Goal: Task Accomplishment & Management: Use online tool/utility

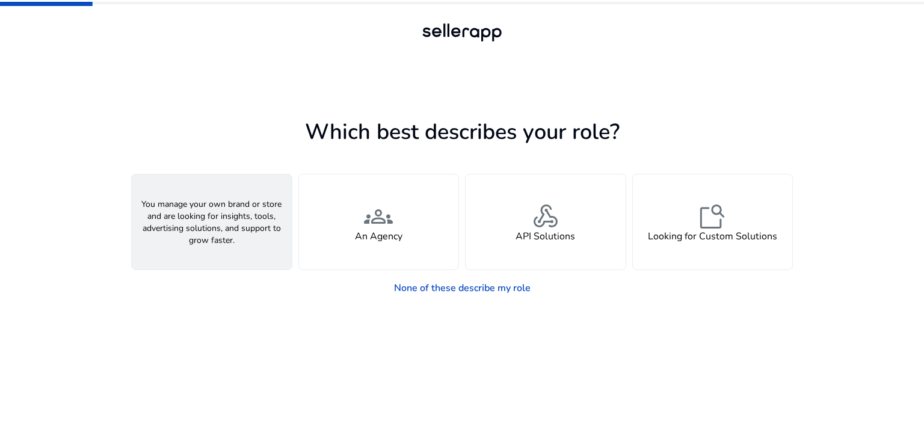
click at [227, 243] on div "person A Seller" at bounding box center [212, 222] width 160 height 95
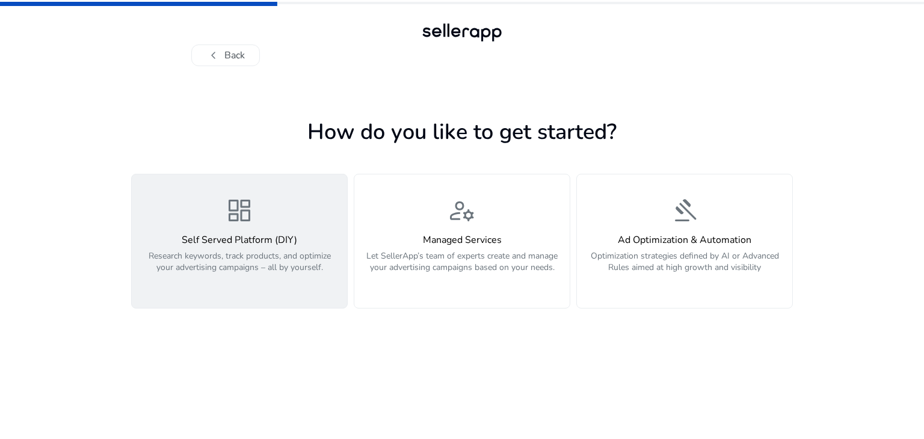
click at [318, 215] on div "dashboard Self Served Platform (DIY) Research keywords, track products, and opt…" at bounding box center [239, 241] width 201 height 90
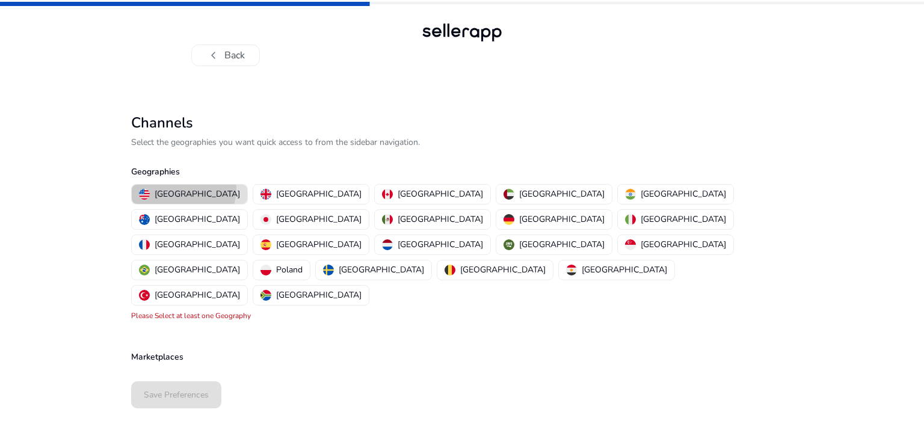
click at [183, 189] on p "[GEOGRAPHIC_DATA]" at bounding box center [197, 194] width 85 height 13
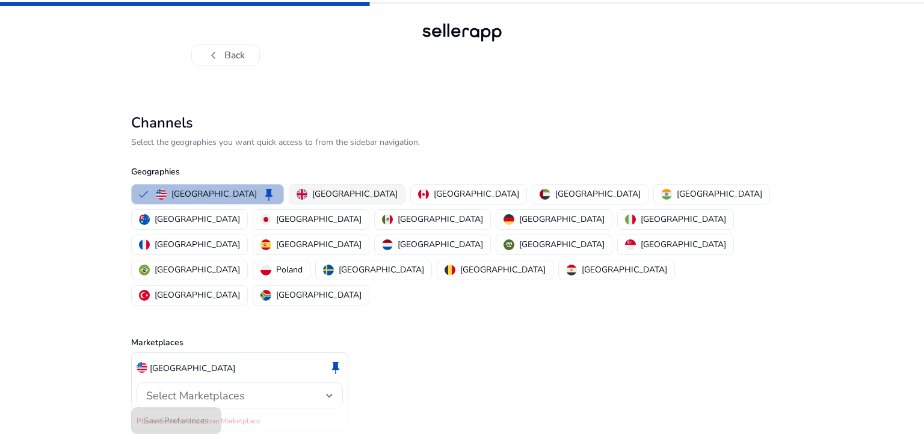
click at [312, 189] on p "[GEOGRAPHIC_DATA]" at bounding box center [354, 194] width 85 height 13
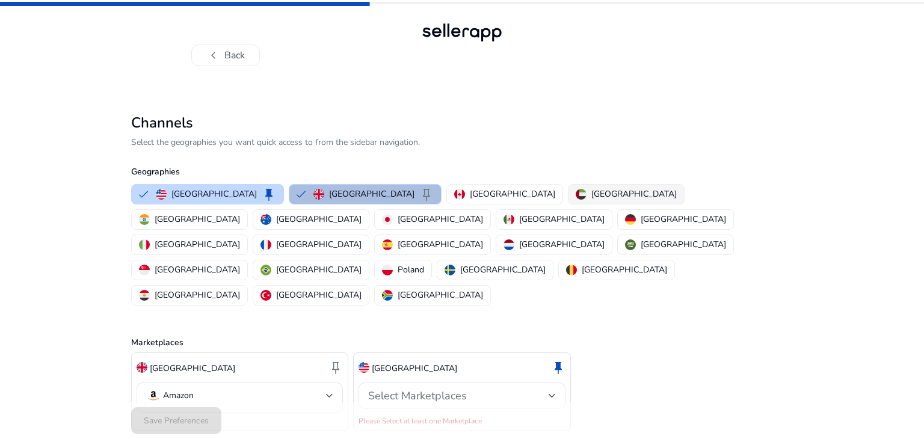
click at [576, 193] on img "button" at bounding box center [581, 194] width 11 height 11
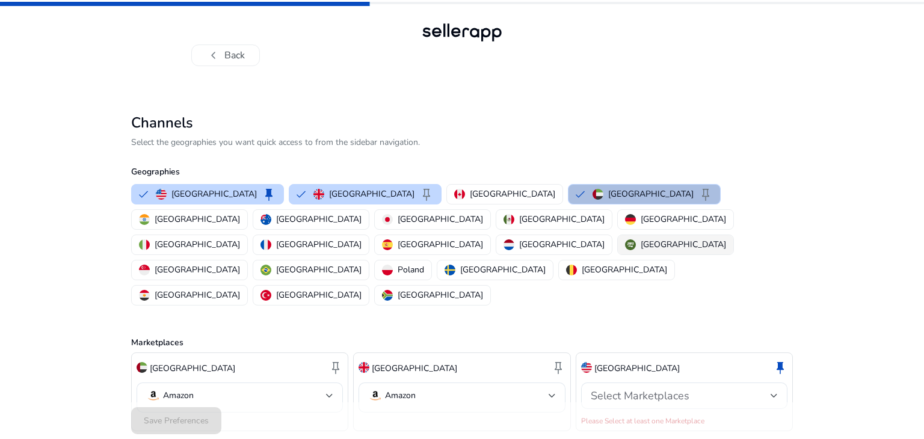
click at [641, 238] on p "[GEOGRAPHIC_DATA]" at bounding box center [683, 244] width 85 height 13
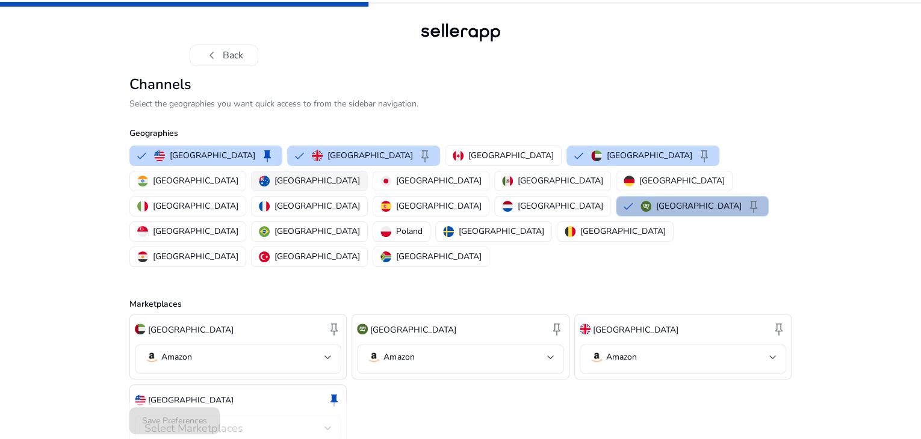
click at [360, 187] on p "[GEOGRAPHIC_DATA]" at bounding box center [316, 181] width 85 height 13
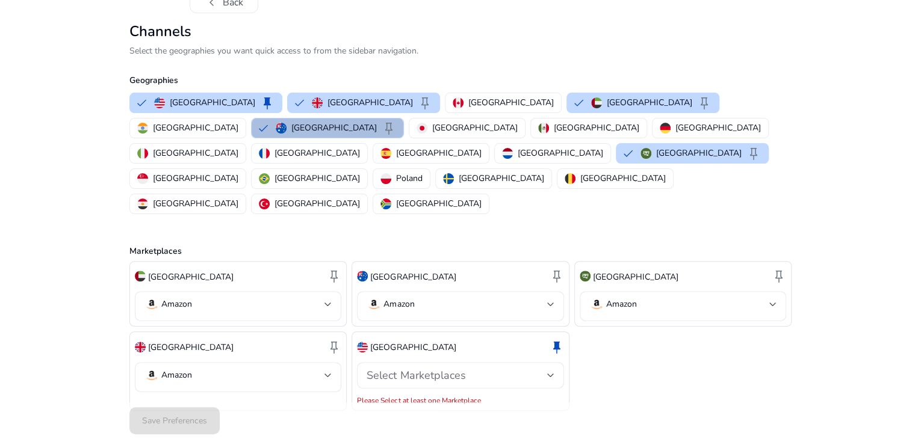
scroll to position [58, 0]
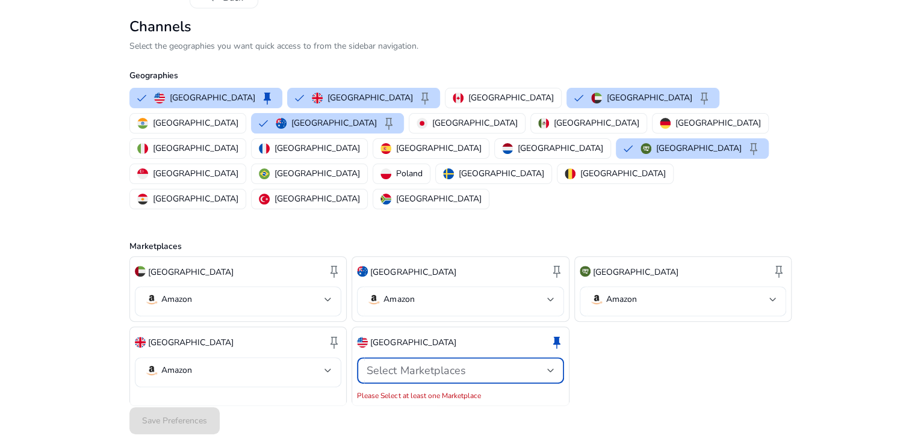
click at [439, 363] on span "Select Marketplaces" at bounding box center [415, 370] width 99 height 14
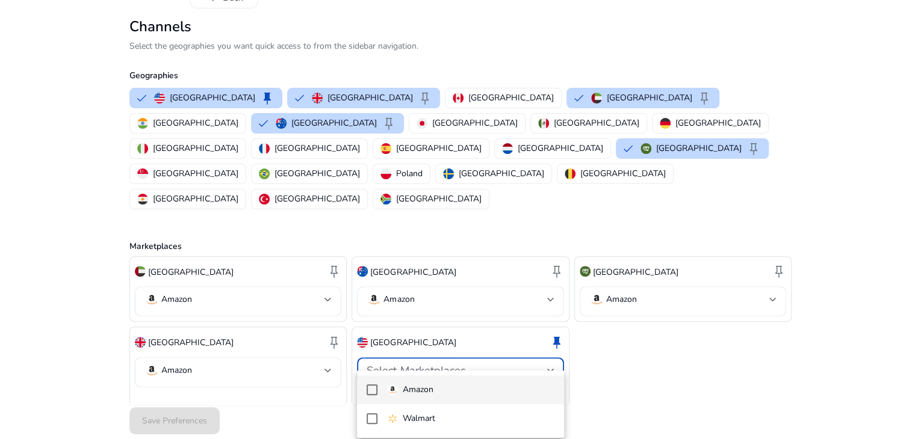
click at [431, 388] on p "Amazon" at bounding box center [418, 389] width 31 height 13
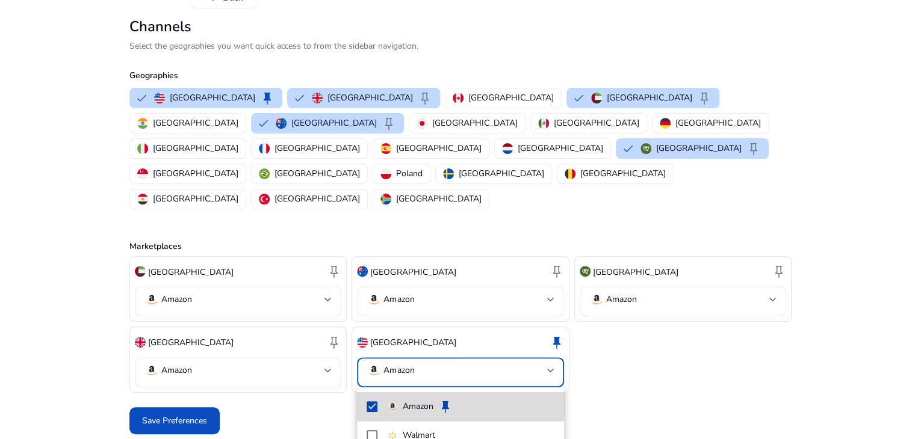
scroll to position [45, 0]
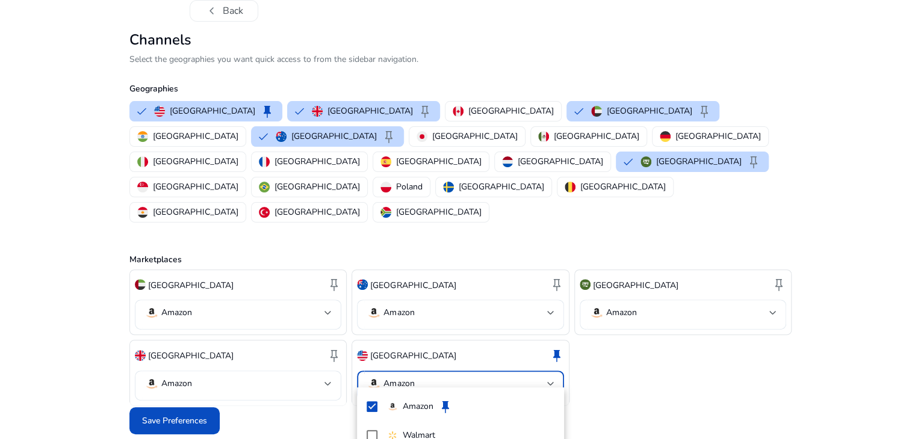
click at [325, 376] on div at bounding box center [460, 219] width 921 height 439
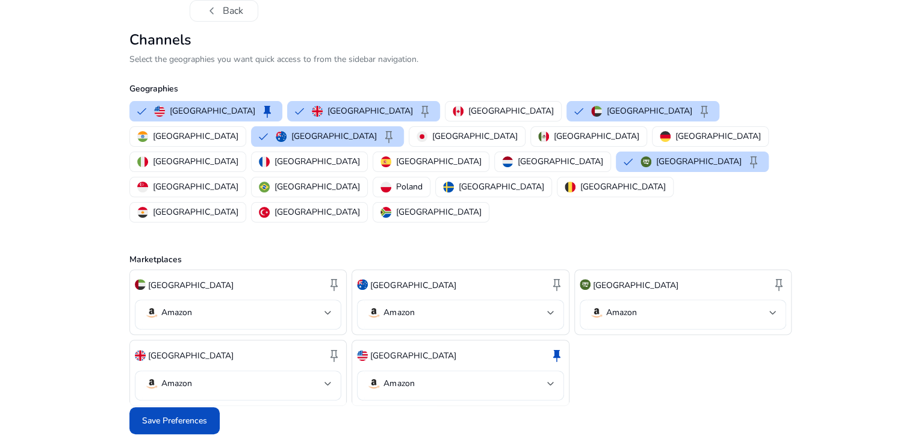
click at [633, 378] on div "[GEOGRAPHIC_DATA] keep Amazon [GEOGRAPHIC_DATA] keep Amazon [GEOGRAPHIC_DATA] k…" at bounding box center [460, 338] width 662 height 137
click at [656, 168] on p "[GEOGRAPHIC_DATA]" at bounding box center [698, 161] width 85 height 13
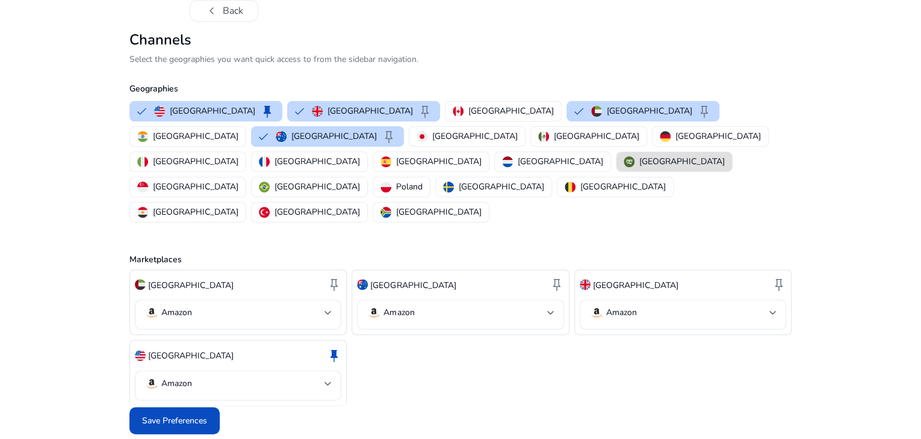
click at [639, 168] on p "[GEOGRAPHIC_DATA]" at bounding box center [681, 161] width 85 height 13
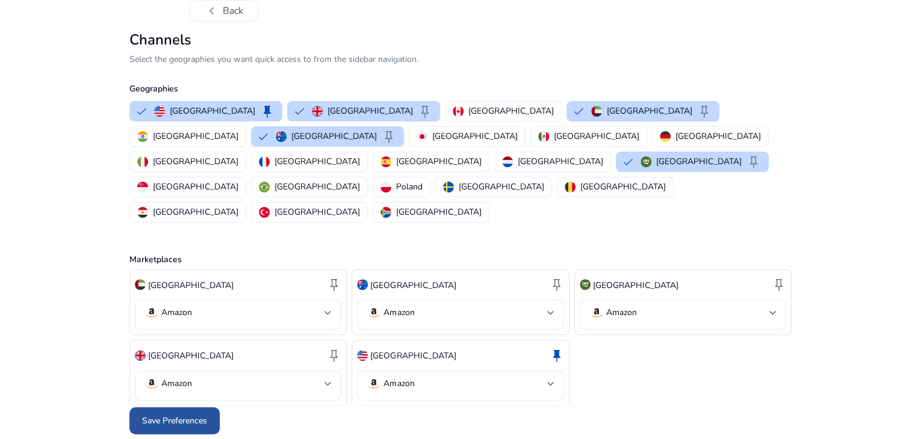
click at [196, 410] on span at bounding box center [174, 421] width 90 height 29
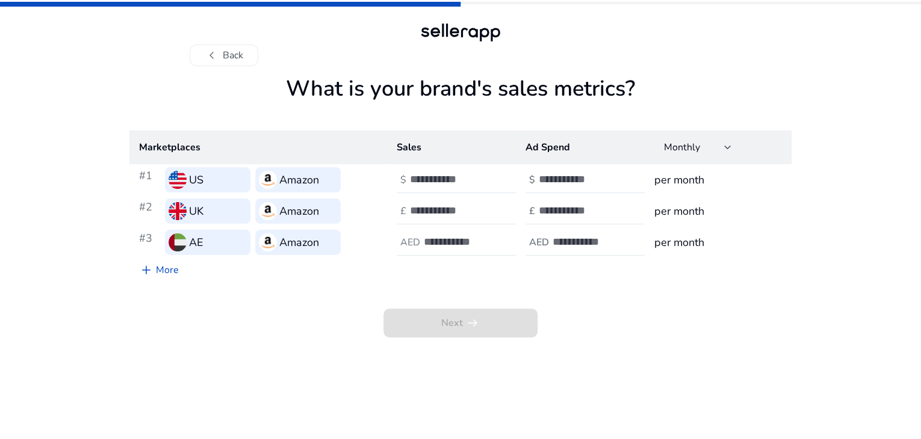
scroll to position [0, 0]
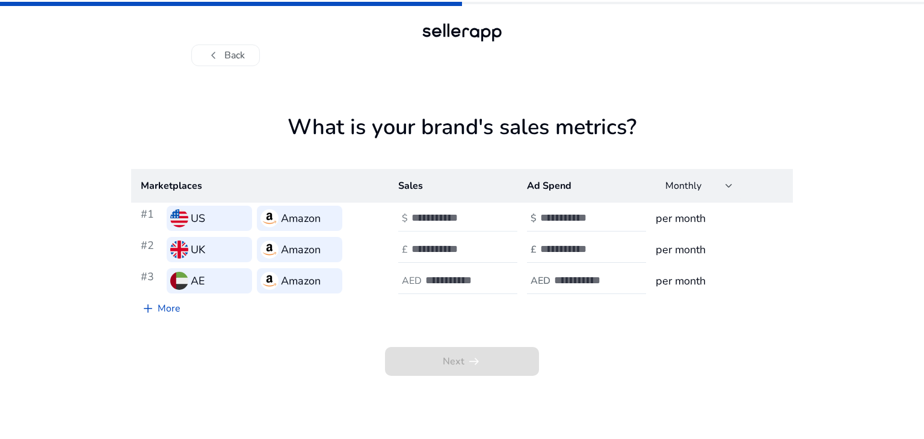
click at [422, 218] on input "number" at bounding box center [452, 217] width 81 height 13
type input "***"
click at [546, 224] on input "number" at bounding box center [580, 217] width 81 height 13
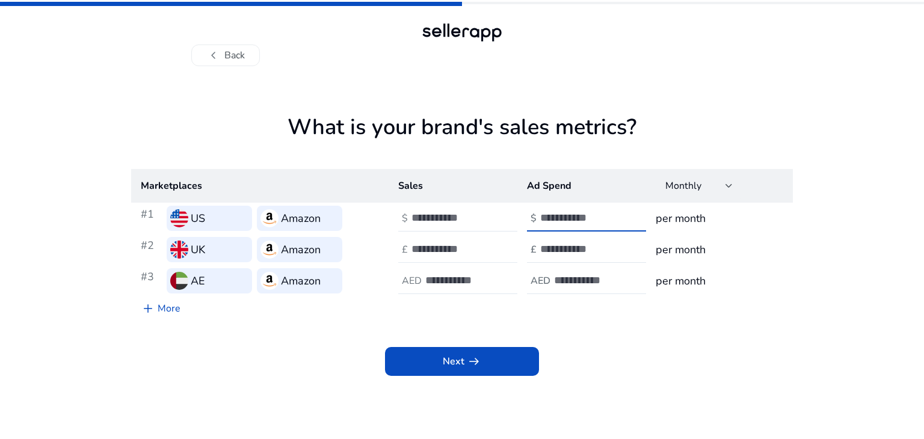
type input "****"
click at [475, 249] on input "number" at bounding box center [452, 249] width 81 height 13
type input "***"
click at [570, 250] on input "number" at bounding box center [580, 249] width 81 height 13
type input "****"
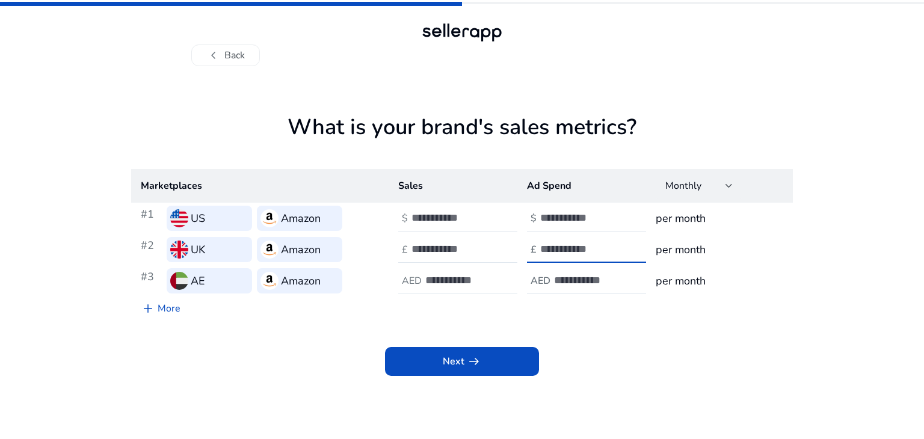
click at [477, 277] on input "number" at bounding box center [465, 280] width 81 height 13
type input "***"
click at [546, 278] on h4 "AED" at bounding box center [541, 281] width 20 height 11
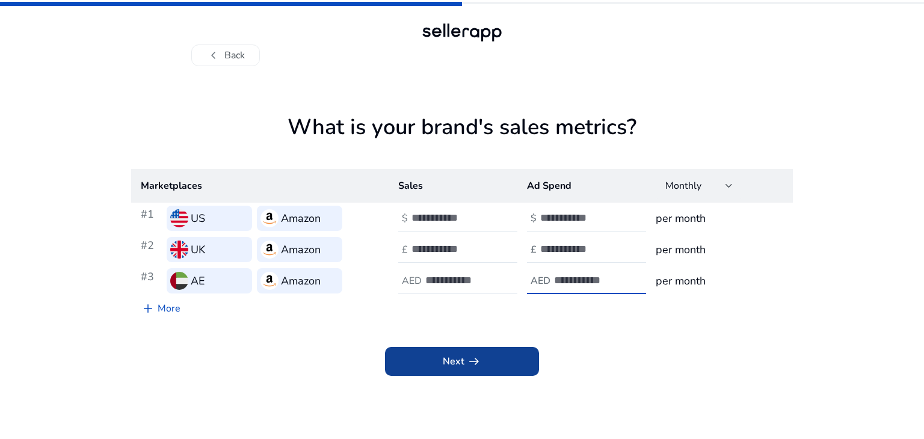
type input "****"
click at [518, 353] on span at bounding box center [462, 361] width 154 height 29
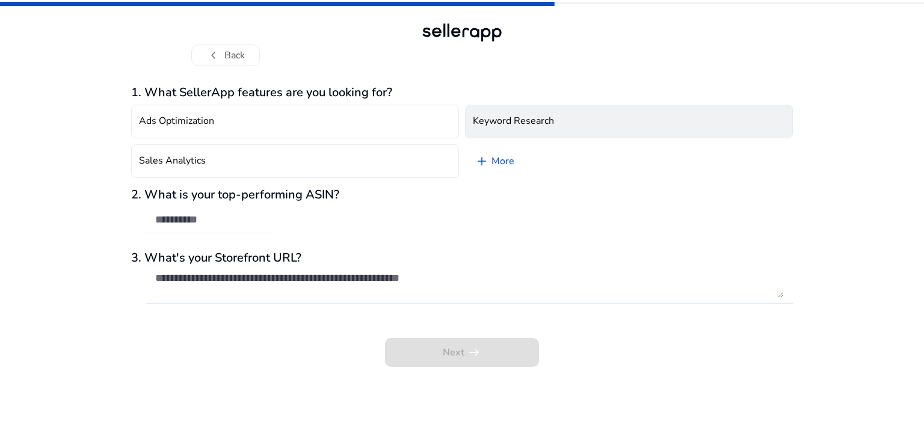
click at [521, 123] on h4 "Keyword Research" at bounding box center [513, 121] width 81 height 11
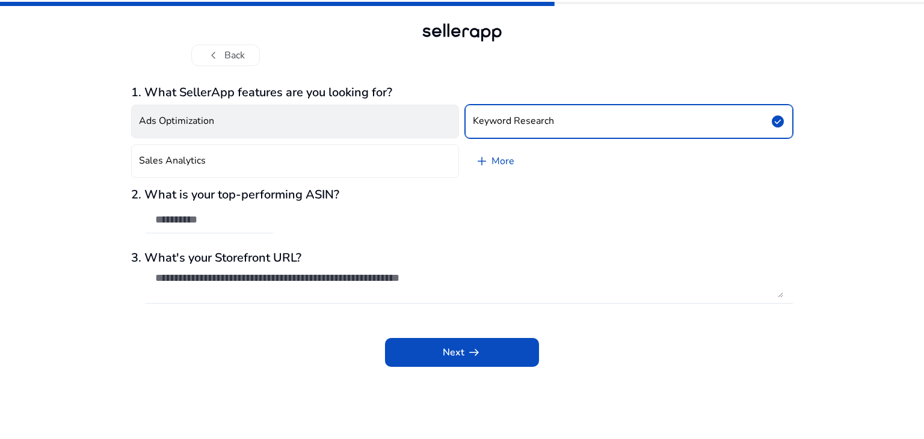
click at [397, 131] on button "Ads Optimization" at bounding box center [295, 122] width 328 height 34
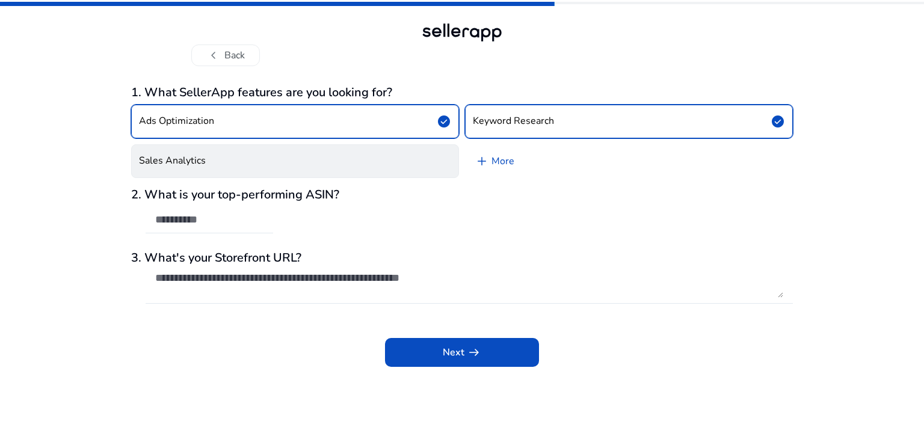
click at [362, 158] on button "Sales Analytics" at bounding box center [295, 161] width 328 height 34
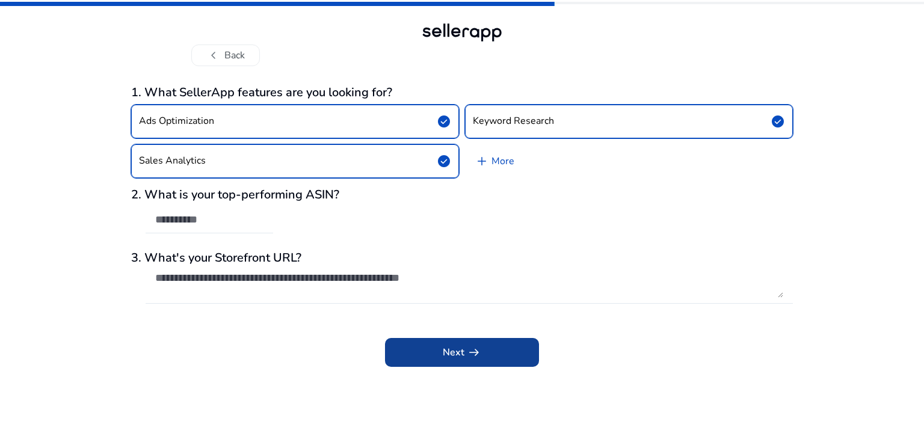
click at [478, 345] on span "arrow_right_alt" at bounding box center [474, 352] width 14 height 14
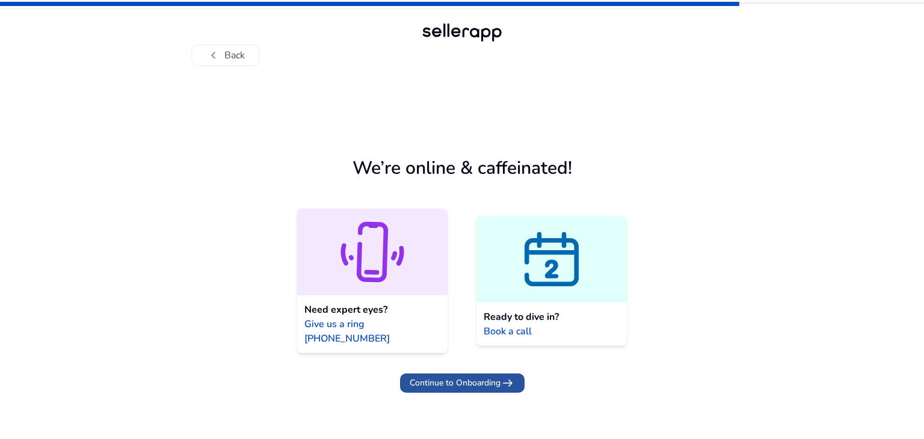
click at [507, 376] on span "arrow_right_alt" at bounding box center [508, 383] width 14 height 14
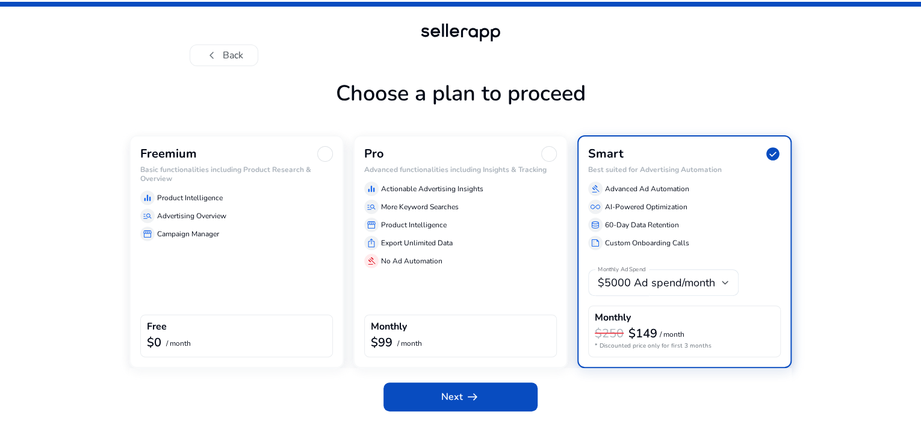
click at [291, 289] on div "Freemium Basic functionalities including Product Research & Overview equalizer …" at bounding box center [236, 251] width 214 height 233
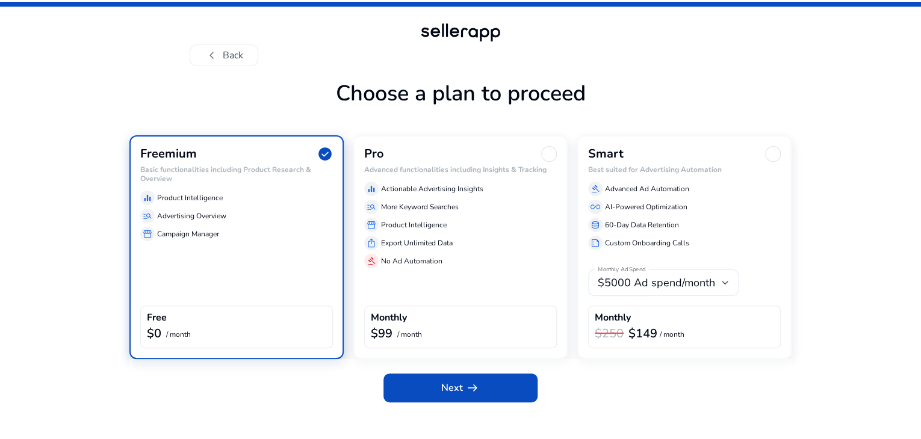
scroll to position [11, 0]
click at [460, 395] on span "Next arrow_right_alt" at bounding box center [460, 388] width 39 height 14
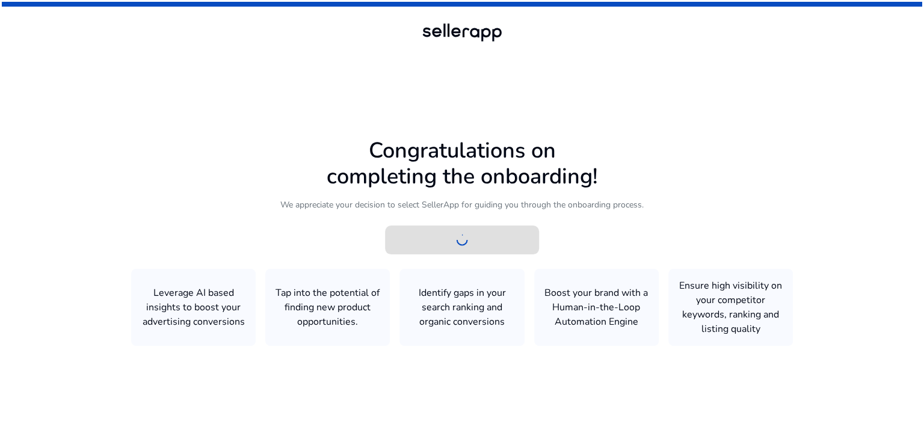
scroll to position [0, 0]
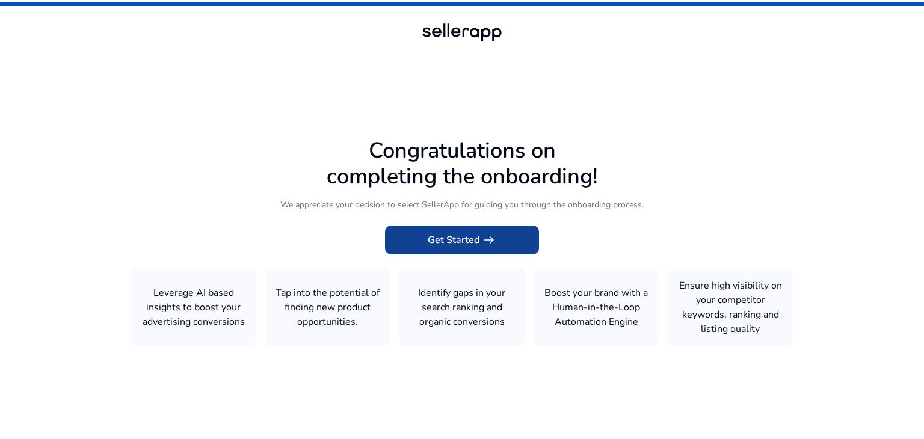
click at [461, 241] on span "Get Started arrow_right_alt" at bounding box center [462, 240] width 69 height 14
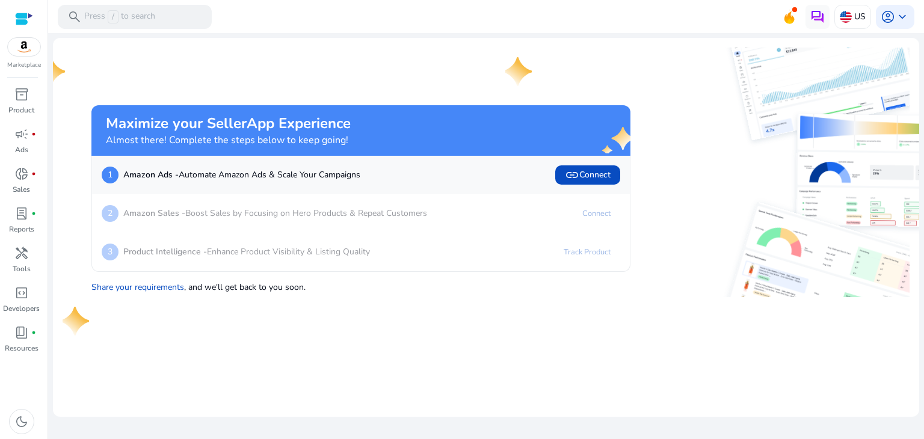
click at [346, 280] on p "Share your requirements , and we'll get back to you soon." at bounding box center [360, 284] width 539 height 17
drag, startPoint x: 427, startPoint y: 56, endPoint x: 271, endPoint y: 70, distance: 157.1
click at [427, 56] on div "Maximize your SellerApp Experience Almost there! Complete the steps below to ke…" at bounding box center [347, 173] width 568 height 250
click at [22, 102] on span "inventory_2" at bounding box center [21, 94] width 14 height 14
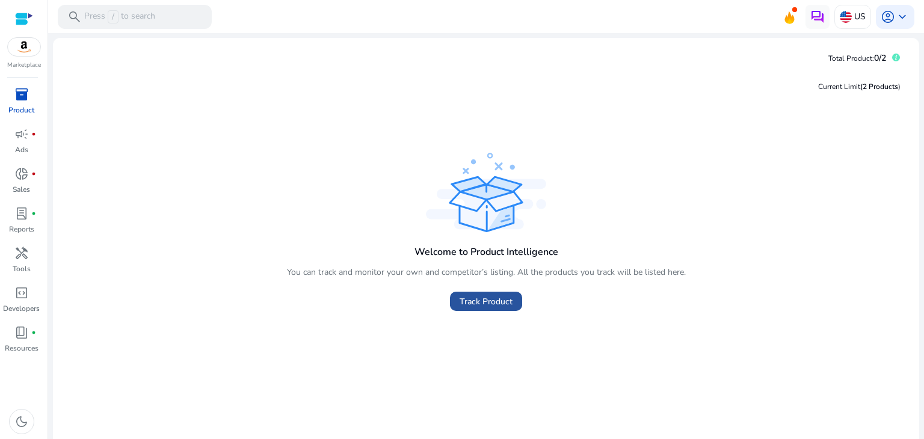
click at [486, 305] on span "Track Product" at bounding box center [486, 301] width 53 height 13
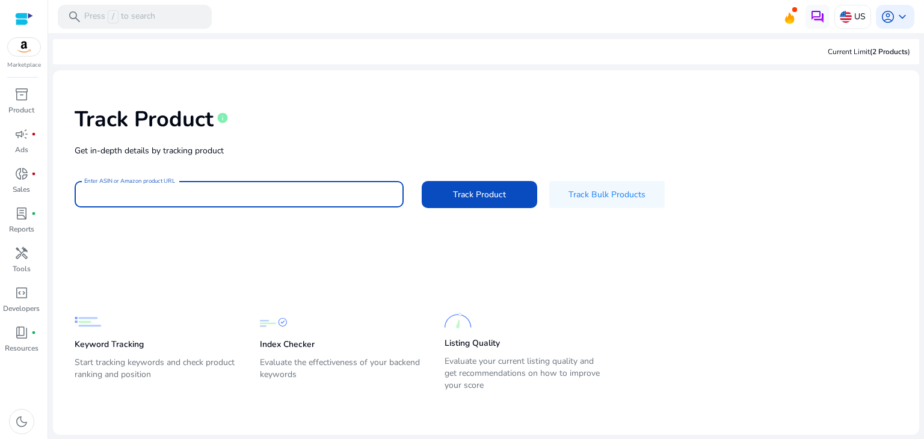
click at [197, 194] on input "Enter ASIN or Amazon product URL" at bounding box center [239, 194] width 310 height 13
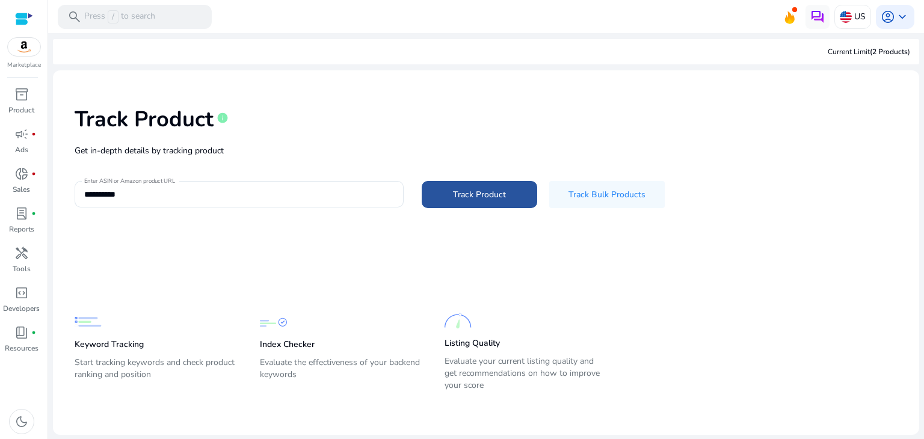
click at [518, 203] on span at bounding box center [480, 194] width 116 height 29
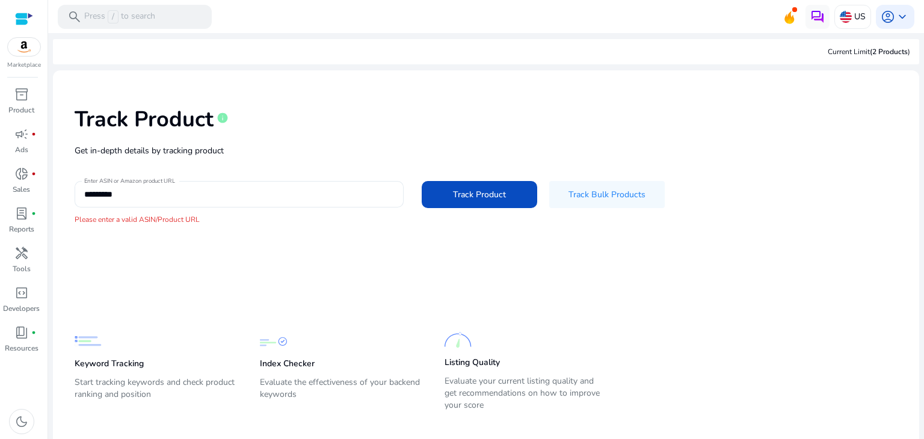
click at [84, 193] on input "*********" at bounding box center [239, 194] width 310 height 13
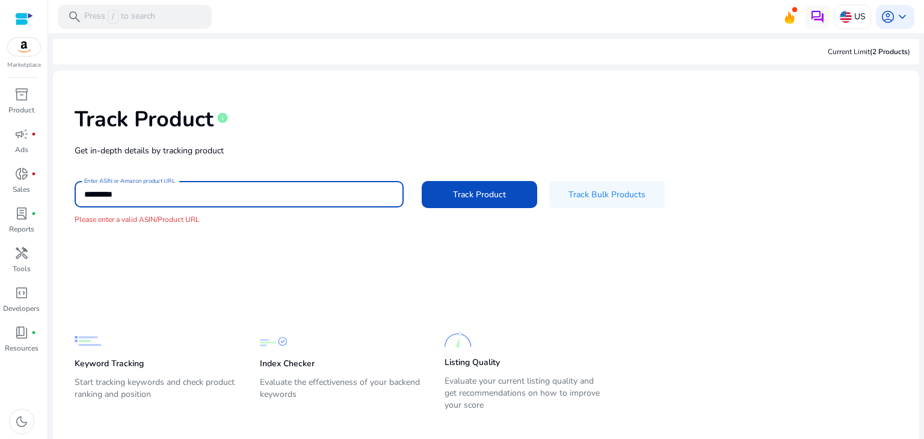
type input "**********"
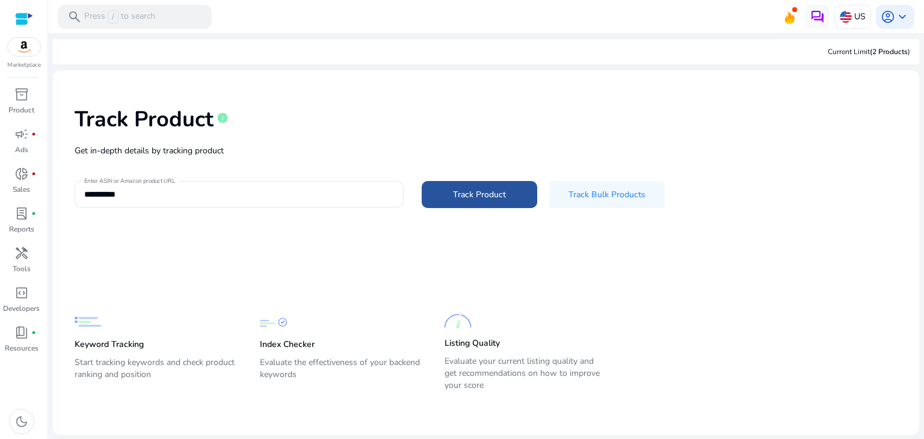
click at [431, 193] on span at bounding box center [480, 194] width 116 height 29
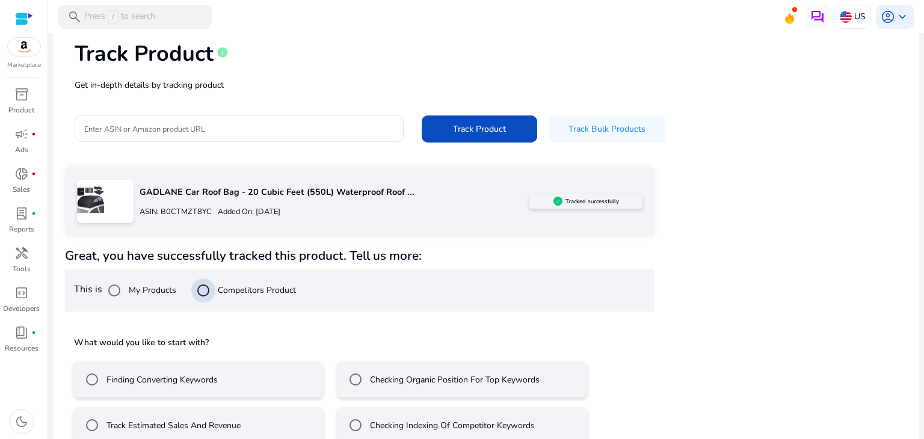
scroll to position [87, 0]
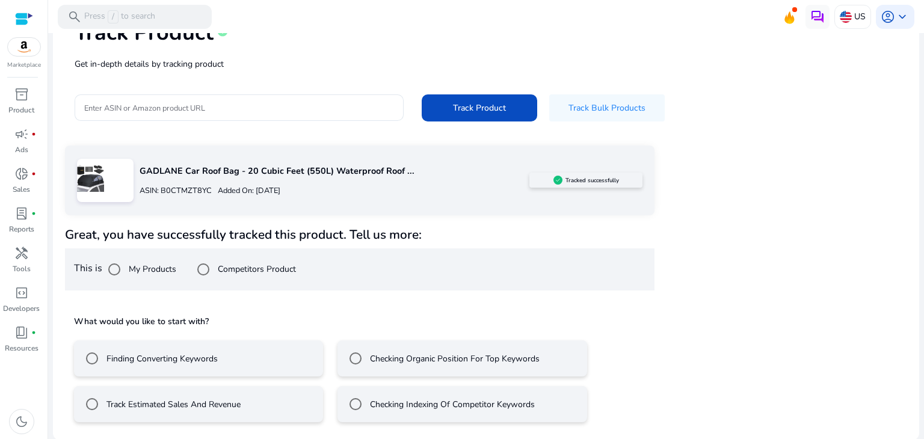
click at [213, 355] on label "Finding Converting Keywords" at bounding box center [161, 359] width 114 height 13
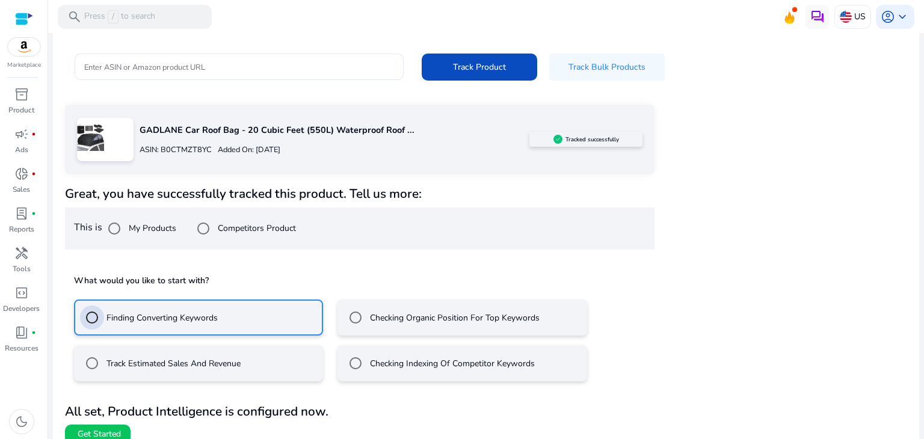
scroll to position [140, 0]
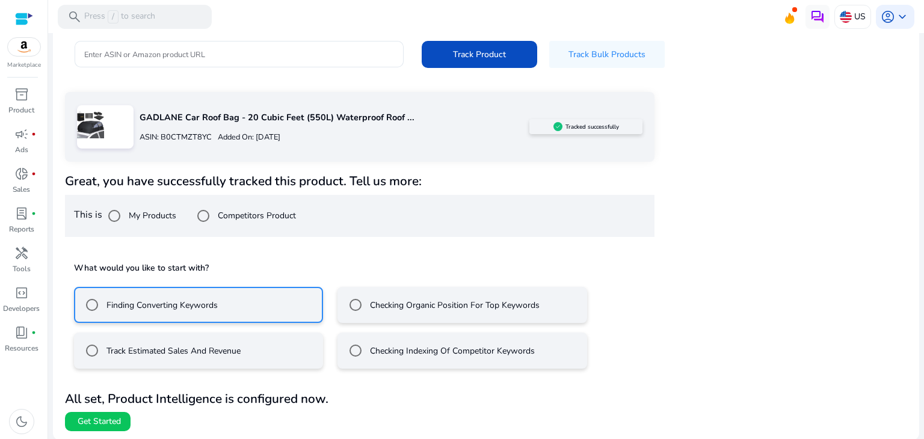
click at [278, 345] on mat-radio-button "Track Estimated Sales And Revenue" at bounding box center [198, 351] width 249 height 36
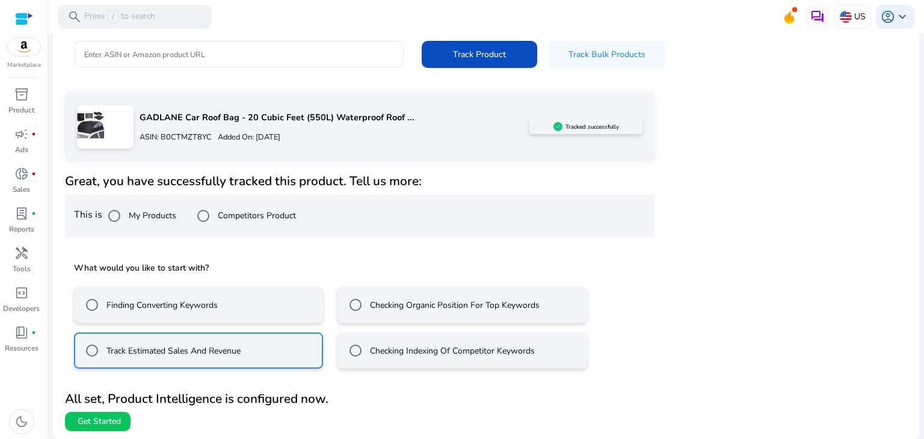
click at [238, 314] on mat-radio-button "Finding Converting Keywords" at bounding box center [198, 305] width 249 height 36
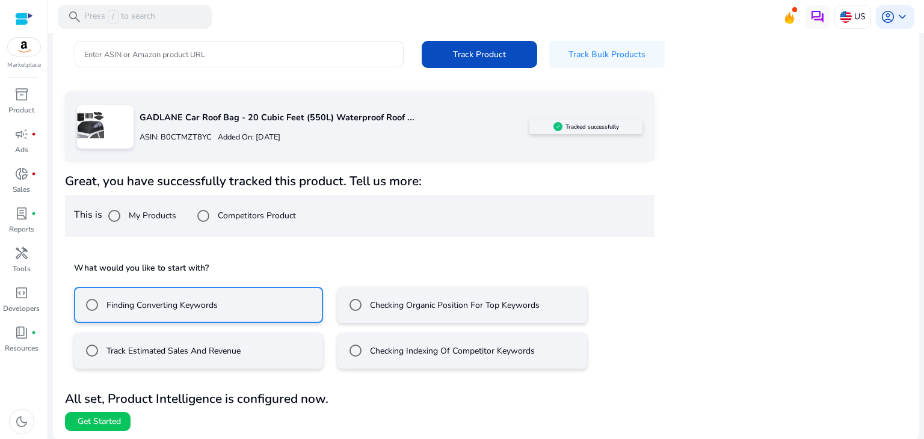
click at [252, 342] on mat-radio-button "Track Estimated Sales And Revenue" at bounding box center [198, 351] width 249 height 36
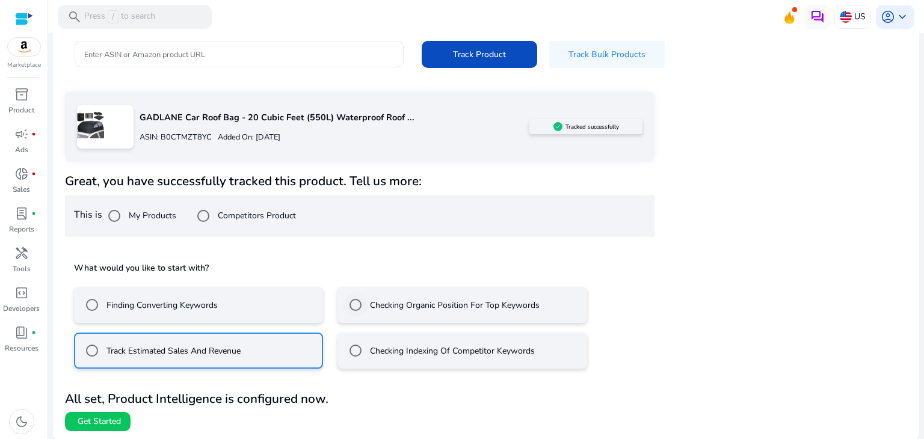
click at [410, 312] on div "Checking Organic Position For Top Keywords" at bounding box center [442, 305] width 196 height 24
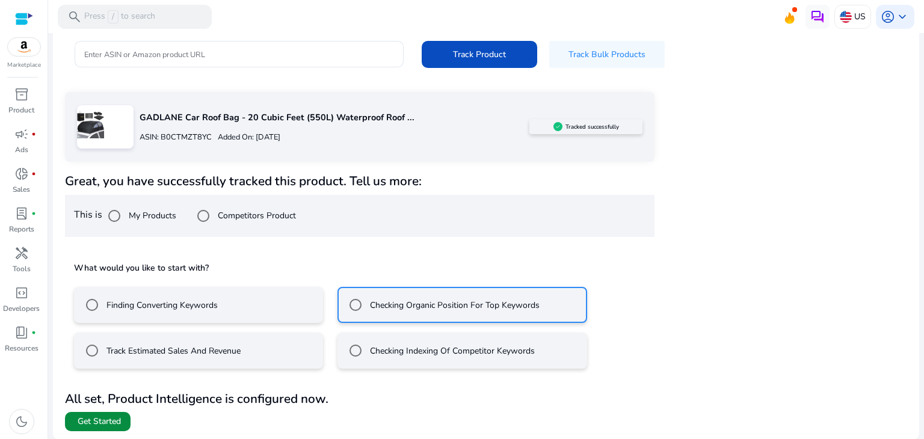
click at [111, 417] on span "Get Started" at bounding box center [99, 422] width 43 height 12
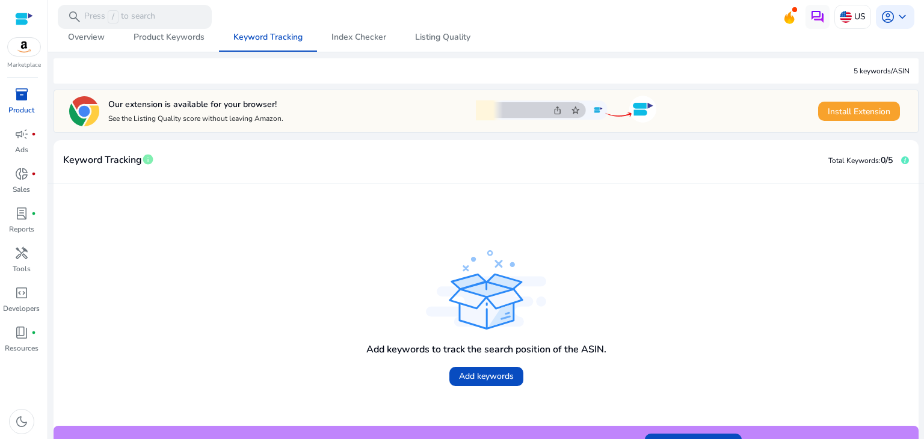
scroll to position [168, 0]
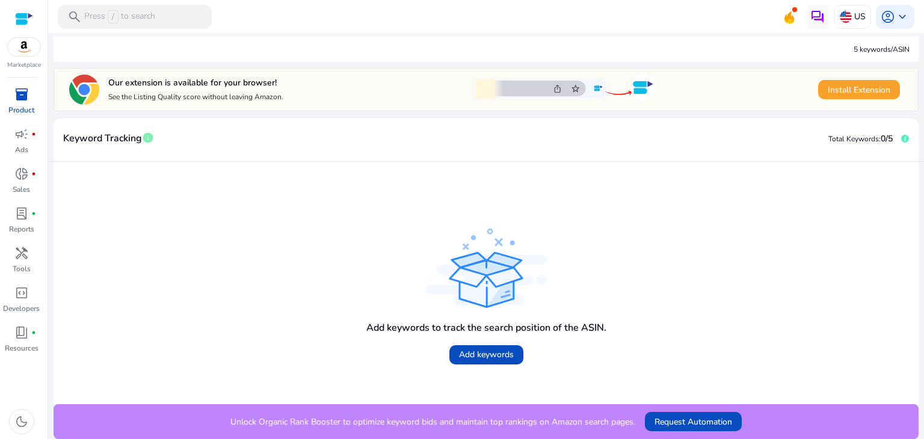
click at [246, 267] on div "Add keywords to track the search position of the ASIN. Add keywords" at bounding box center [486, 283] width 846 height 223
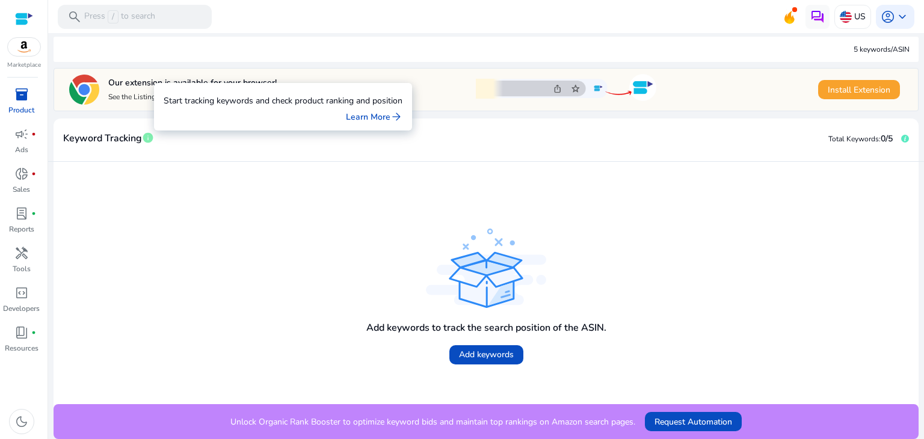
click at [142, 138] on span "info" at bounding box center [148, 138] width 12 height 12
click at [368, 119] on link "Learn More arrow_forward" at bounding box center [374, 117] width 57 height 13
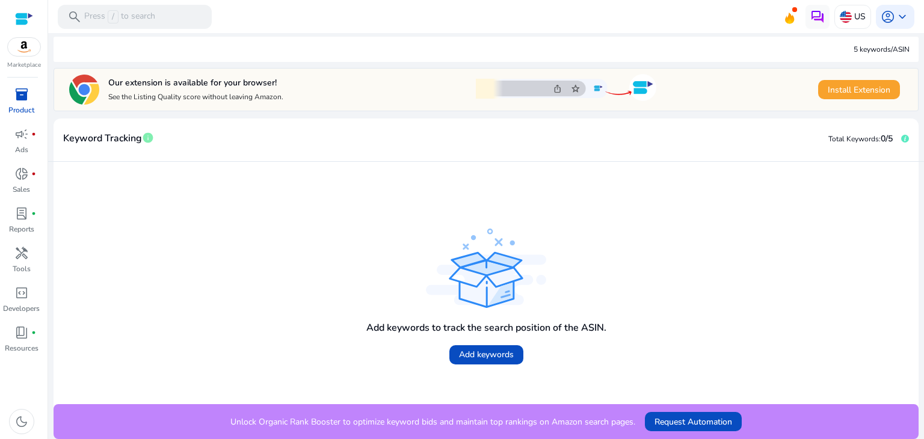
click at [317, 219] on div "Add keywords to track the search position of the ASIN. Add keywords" at bounding box center [486, 283] width 846 height 223
drag, startPoint x: 323, startPoint y: 219, endPoint x: 147, endPoint y: 201, distance: 176.6
click at [320, 219] on div "Add keywords to track the search position of the ASIN. Add keywords" at bounding box center [486, 283] width 846 height 223
click at [25, 179] on span "donut_small" at bounding box center [21, 174] width 14 height 14
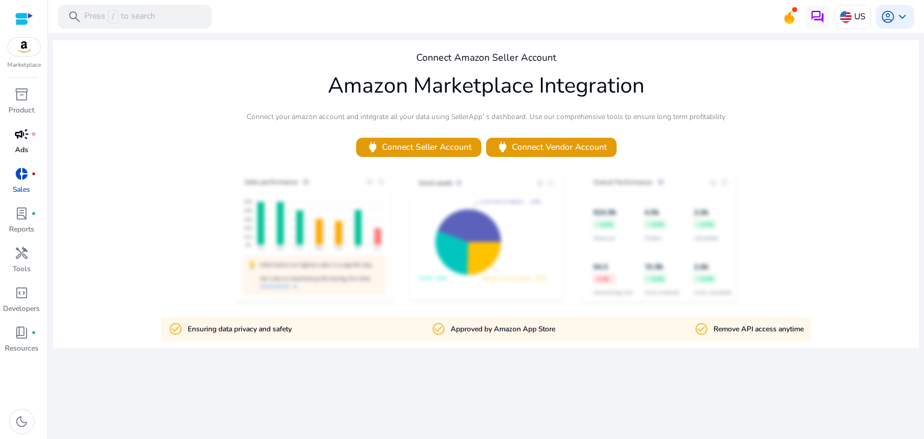
click at [10, 142] on div "campaign fiber_manual_record" at bounding box center [22, 134] width 34 height 19
